Goal: Transaction & Acquisition: Book appointment/travel/reservation

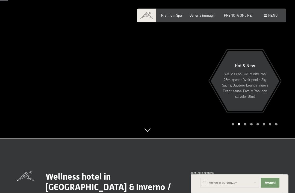
scroll to position [55, 0]
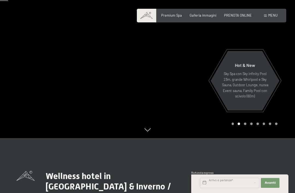
click at [217, 188] on input "text" at bounding box center [229, 183] width 59 height 10
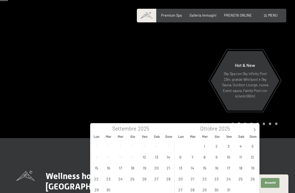
click at [253, 132] on span at bounding box center [254, 127] width 9 height 9
click at [213, 188] on span "27" at bounding box center [216, 189] width 11 height 11
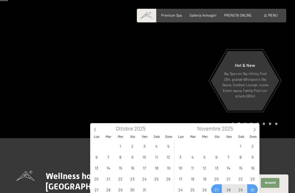
click at [250, 187] on span "30" at bounding box center [252, 189] width 11 height 11
type input "Gio. [DATE] - Dom. [DATE]"
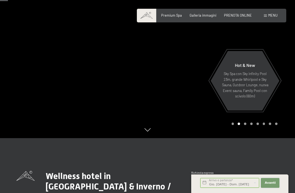
click at [267, 188] on button "Avanti Nascondere i campi dell'indirizzo" at bounding box center [269, 183] width 19 height 10
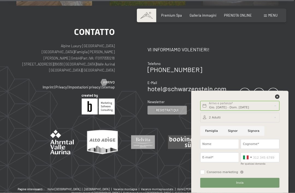
scroll to position [1877, 0]
click at [235, 14] on span "PRENOTA ONLINE" at bounding box center [238, 15] width 28 height 4
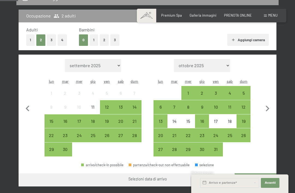
scroll to position [117, 0]
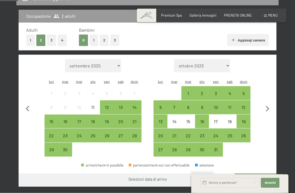
click at [267, 107] on icon "button" at bounding box center [266, 108] width 11 height 11
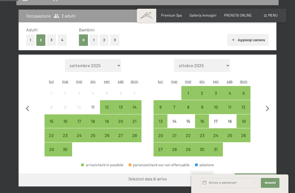
select select "2025-10-01"
select select "2025-11-01"
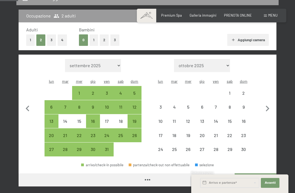
select select "2025-10-01"
select select "2025-11-01"
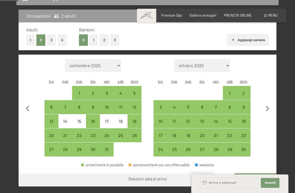
click at [198, 147] on div "27" at bounding box center [201, 153] width 13 height 13
select select "2025-10-01"
select select "2025-11-01"
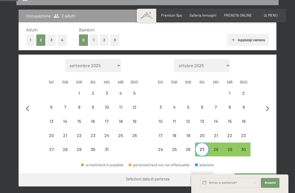
click at [241, 147] on div "30" at bounding box center [243, 153] width 13 height 13
select select "2025-10-01"
select select "2025-11-01"
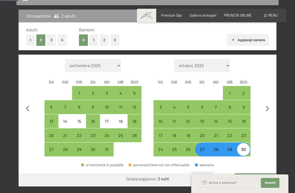
click at [246, 173] on button "Vai a «Camera»" at bounding box center [255, 179] width 42 height 13
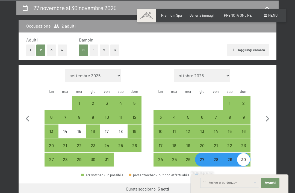
select select "2025-10-01"
select select "2025-11-01"
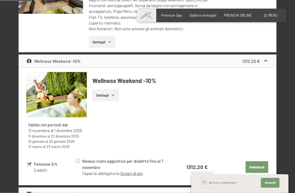
scroll to position [204, 0]
click at [100, 93] on button "Dettagli" at bounding box center [105, 95] width 26 height 12
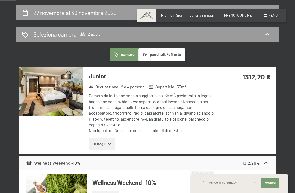
scroll to position [103, 0]
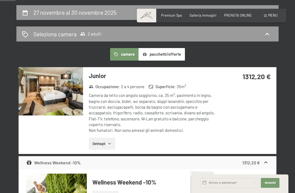
click at [98, 139] on button "Dettagli" at bounding box center [102, 143] width 26 height 12
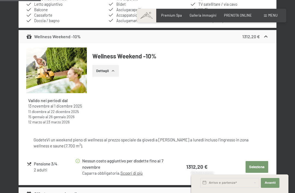
scroll to position [272, 0]
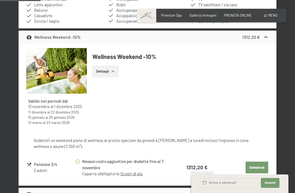
click at [129, 171] on link "Scopri di più" at bounding box center [131, 173] width 22 height 5
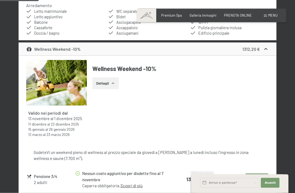
scroll to position [260, 0]
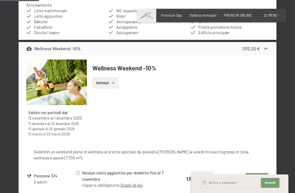
click at [59, 111] on strong "Valido nei periodi dal" at bounding box center [48, 112] width 40 height 5
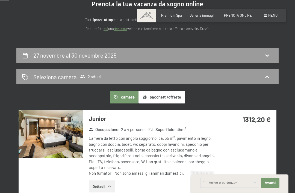
scroll to position [59, 0]
